Goal: Information Seeking & Learning: Learn about a topic

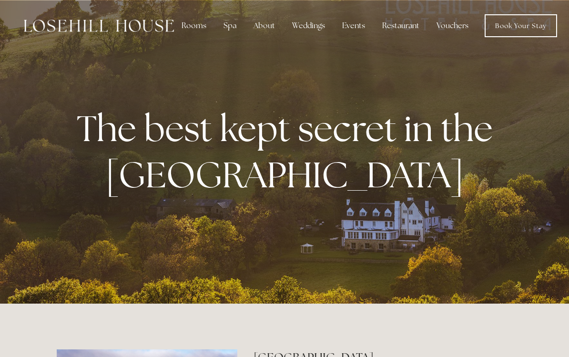
click at [232, 27] on div "Spa" at bounding box center [230, 25] width 28 height 19
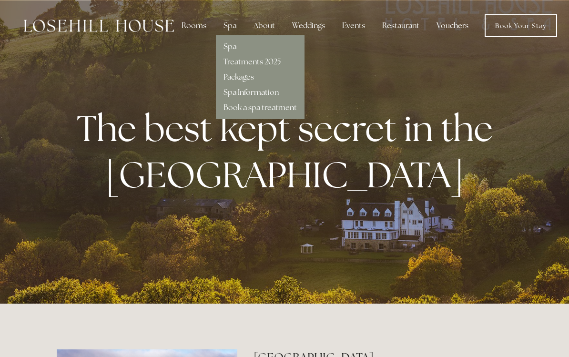
click at [275, 93] on link "Spa Information" at bounding box center [250, 92] width 55 height 10
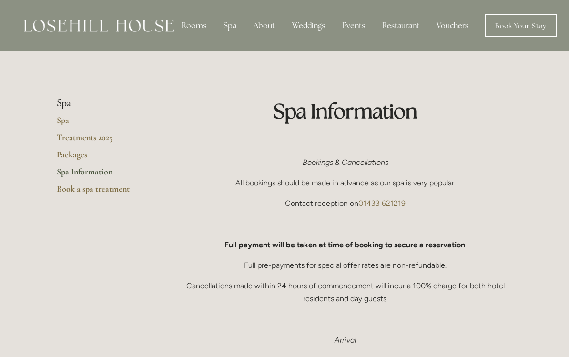
click at [261, 25] on div "About" at bounding box center [264, 25] width 37 height 19
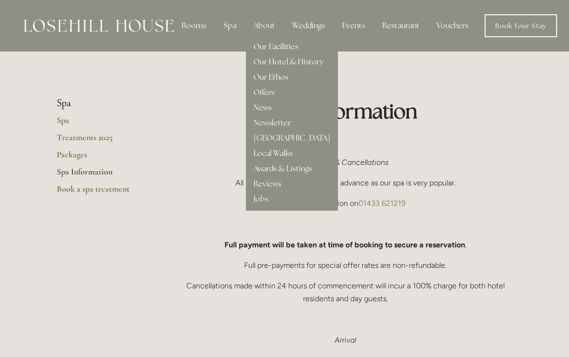
click at [290, 43] on link "Our Facilities" at bounding box center [275, 46] width 45 height 10
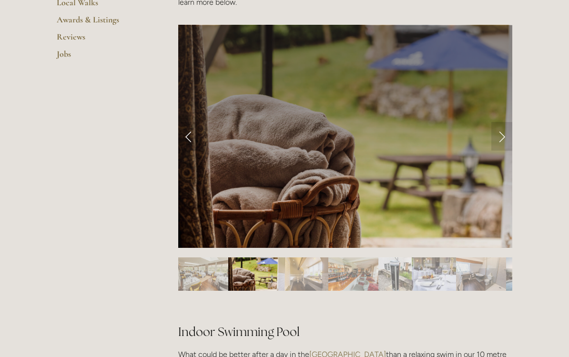
scroll to position [384, 0]
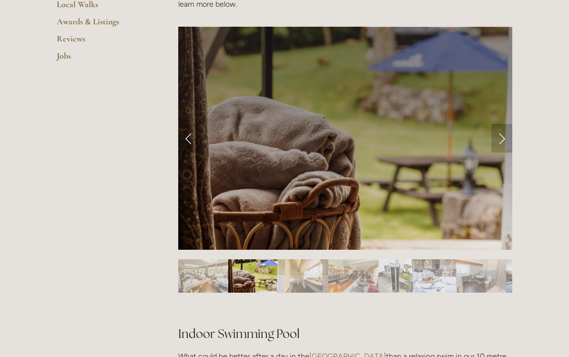
click at [505, 137] on link "Next Slide" at bounding box center [501, 138] width 21 height 29
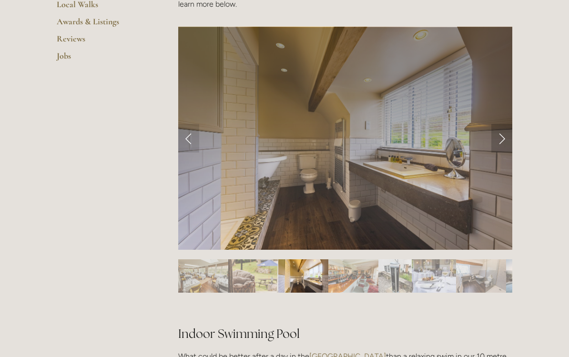
click at [507, 135] on link "Next Slide" at bounding box center [501, 138] width 21 height 29
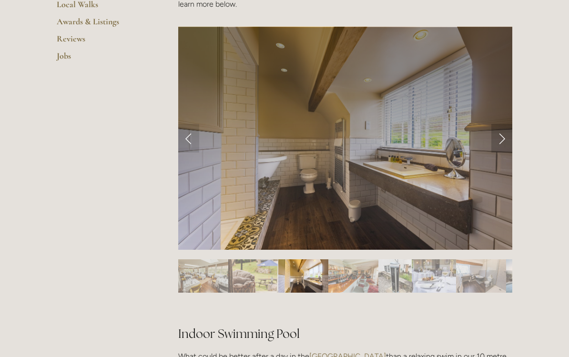
click at [506, 140] on link "Next Slide" at bounding box center [501, 138] width 21 height 29
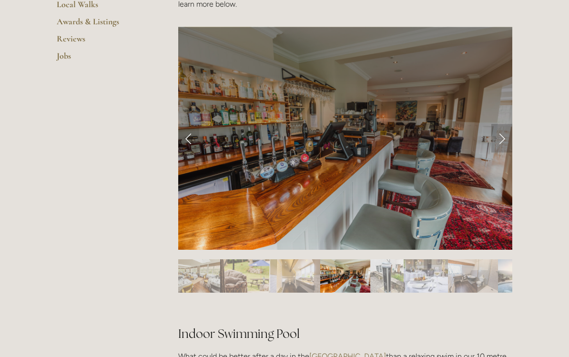
click at [508, 139] on link "Next Slide" at bounding box center [501, 138] width 21 height 29
click at [509, 136] on link "Next Slide" at bounding box center [501, 138] width 21 height 29
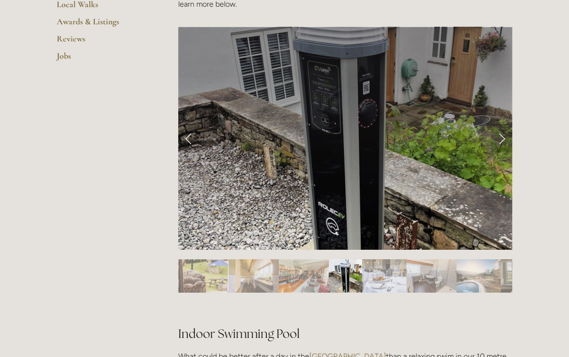
click at [509, 137] on link "Next Slide" at bounding box center [501, 138] width 21 height 29
click at [506, 138] on link "Next Slide" at bounding box center [501, 138] width 21 height 29
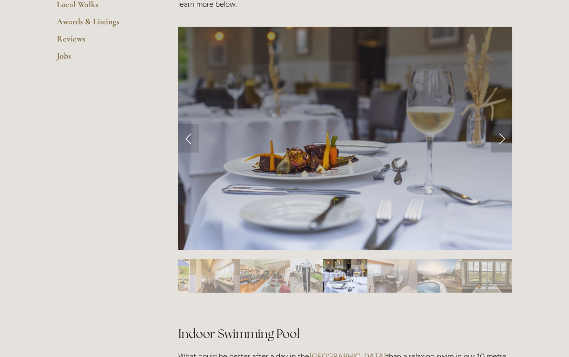
click at [506, 138] on link "Next Slide" at bounding box center [501, 138] width 21 height 29
click at [507, 138] on link "Next Slide" at bounding box center [501, 138] width 21 height 29
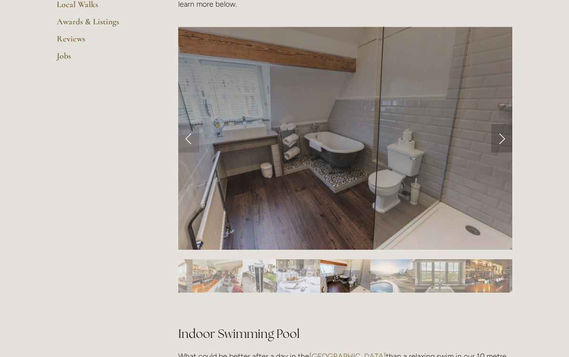
click at [507, 139] on link "Next Slide" at bounding box center [501, 138] width 21 height 29
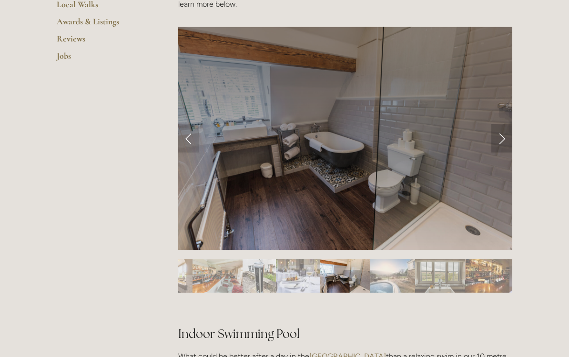
click at [507, 140] on link "Next Slide" at bounding box center [501, 138] width 21 height 29
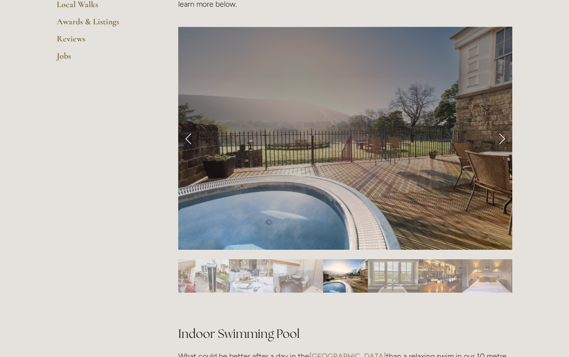
click at [509, 140] on link "Next Slide" at bounding box center [501, 138] width 21 height 29
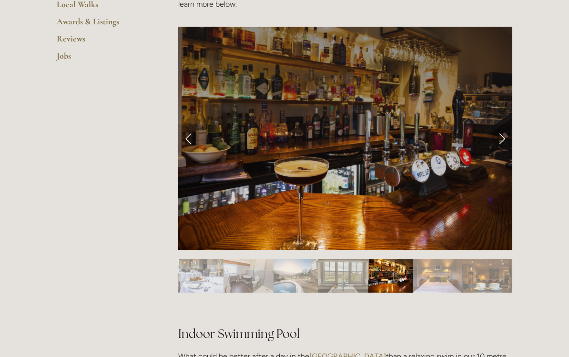
click at [508, 139] on link "Next Slide" at bounding box center [501, 138] width 21 height 29
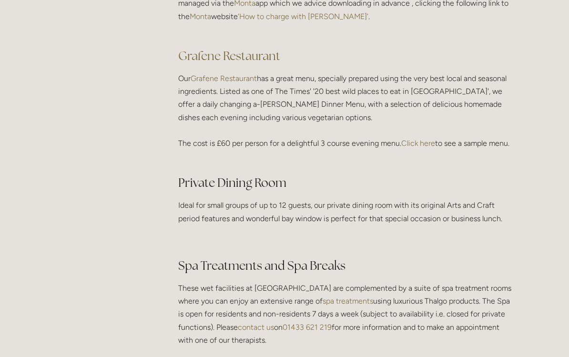
scroll to position [1382, 0]
